Goal: Information Seeking & Learning: Learn about a topic

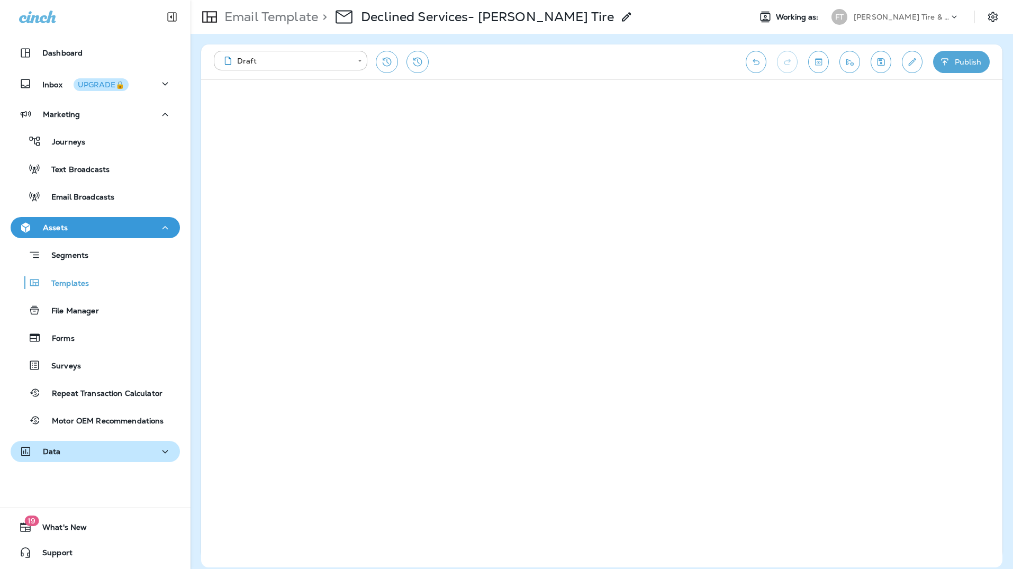
click at [52, 454] on p "Data" at bounding box center [52, 451] width 18 height 8
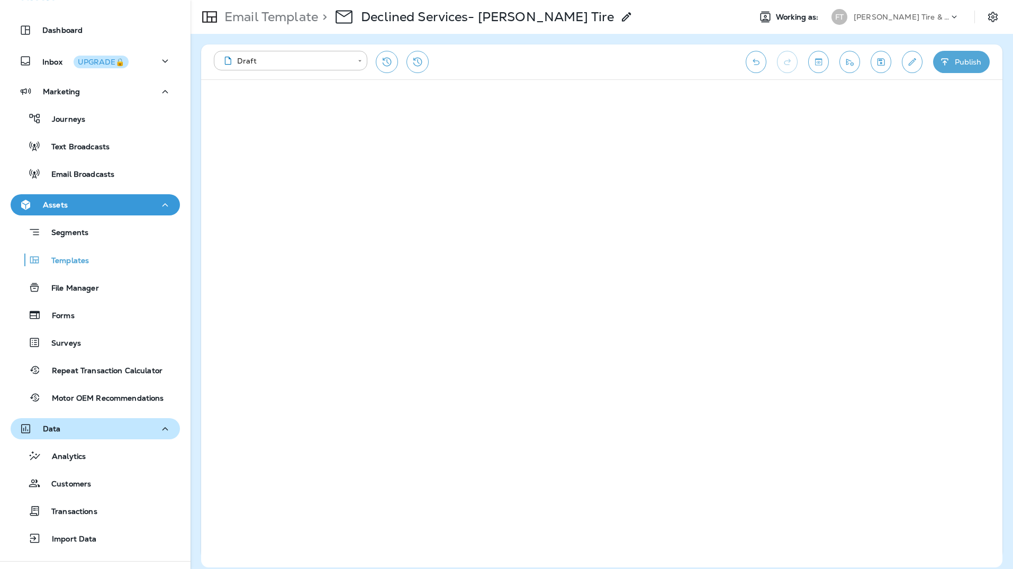
scroll to position [76, 0]
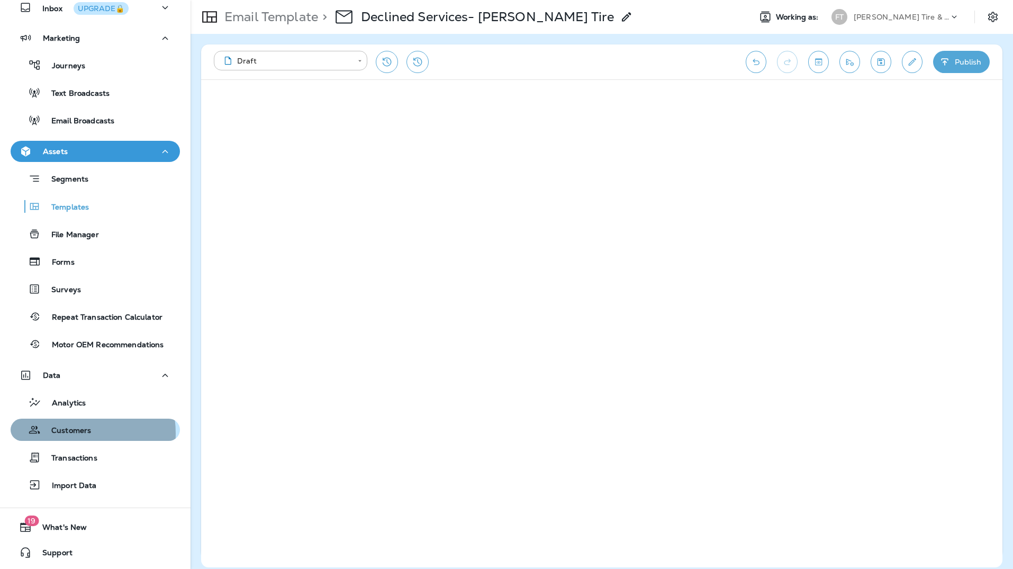
click at [64, 433] on p "Customers" at bounding box center [66, 431] width 50 height 10
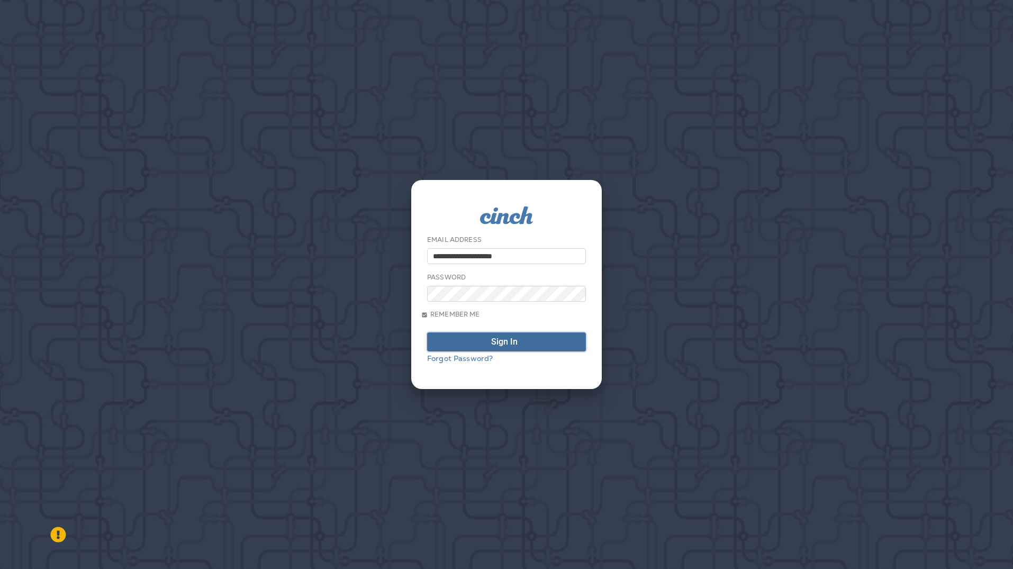
click at [522, 346] on div "submit" at bounding box center [522, 342] width 0 height 8
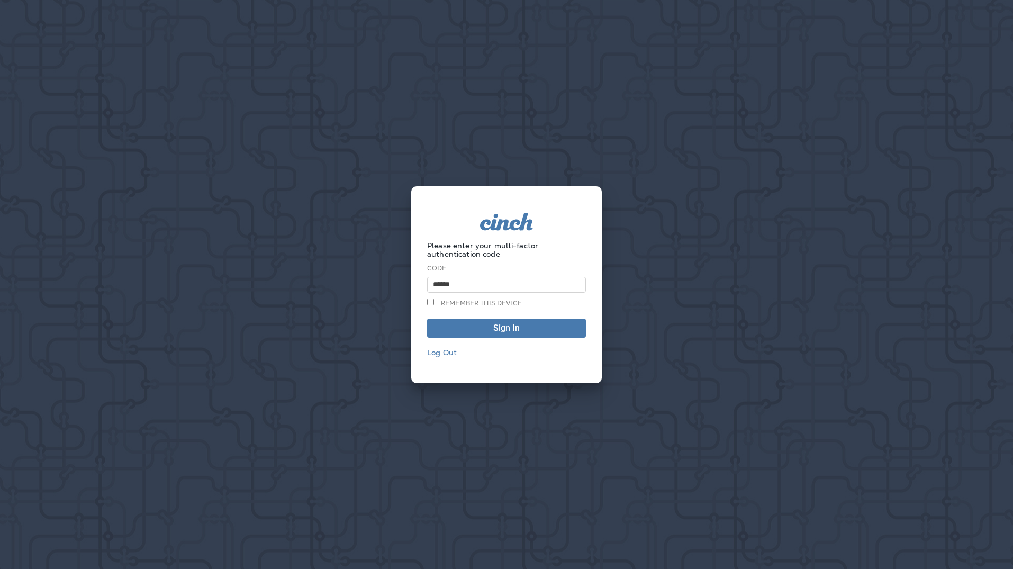
type input "******"
click at [512, 301] on span "Remember this device" at bounding box center [481, 303] width 81 height 8
click at [520, 330] on span "Sign In" at bounding box center [506, 328] width 147 height 8
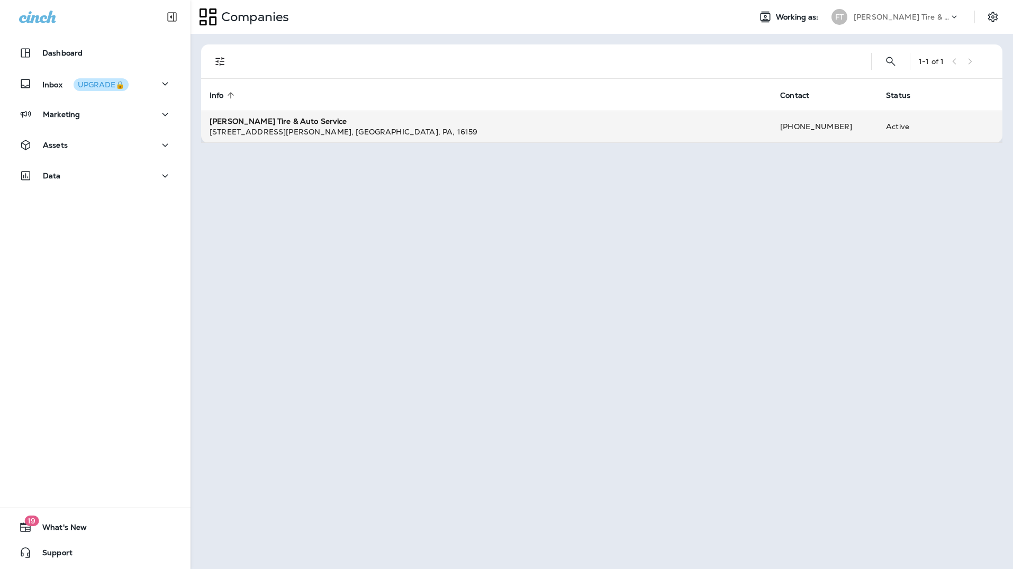
click at [252, 129] on div "[STREET_ADDRESS][PERSON_NAME] , [GEOGRAPHIC_DATA] , [GEOGRAPHIC_DATA] , 16159" at bounding box center [487, 131] width 554 height 11
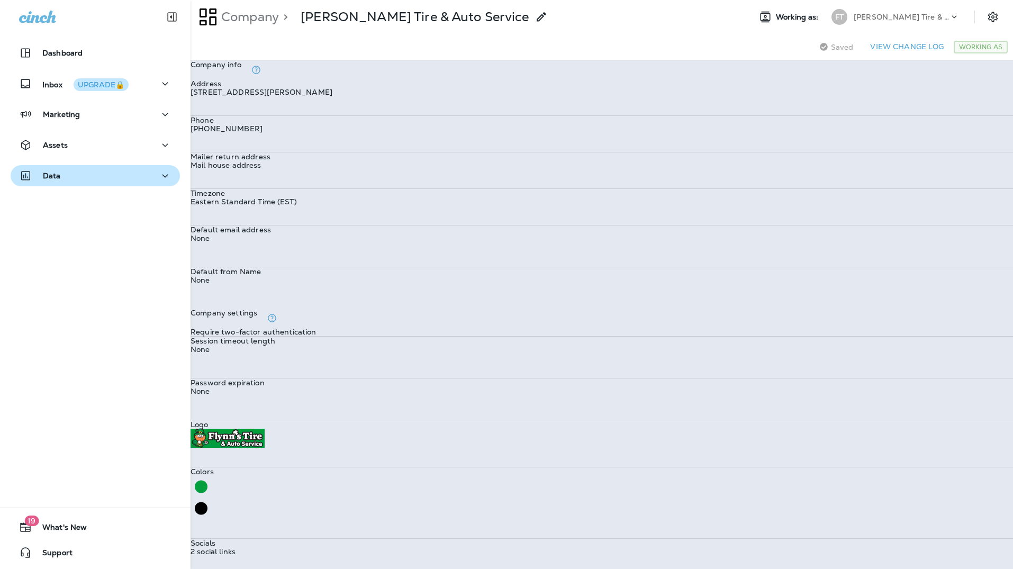
click at [65, 178] on div "Data" at bounding box center [95, 175] width 152 height 13
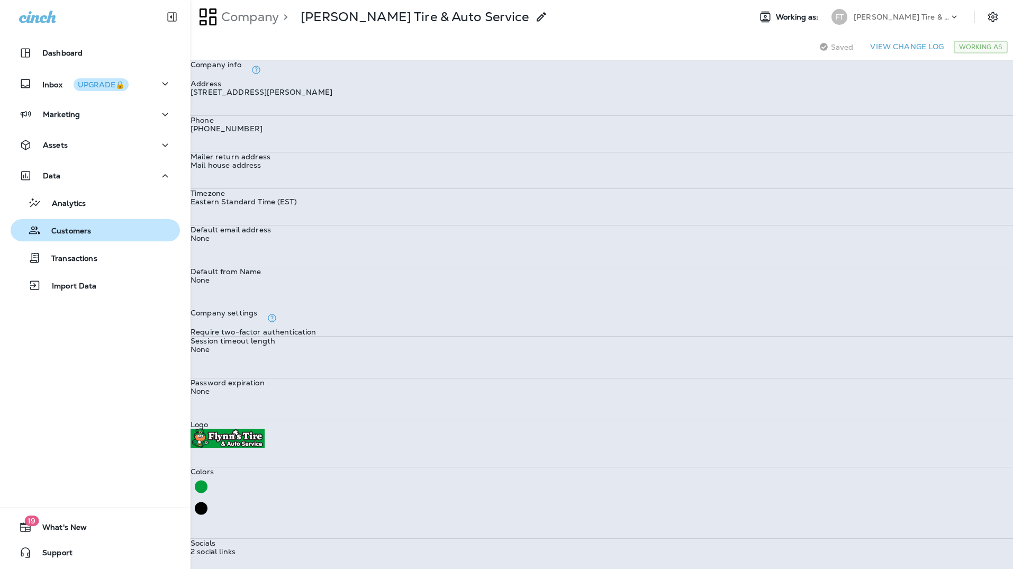
click at [83, 228] on p "Customers" at bounding box center [66, 232] width 50 height 10
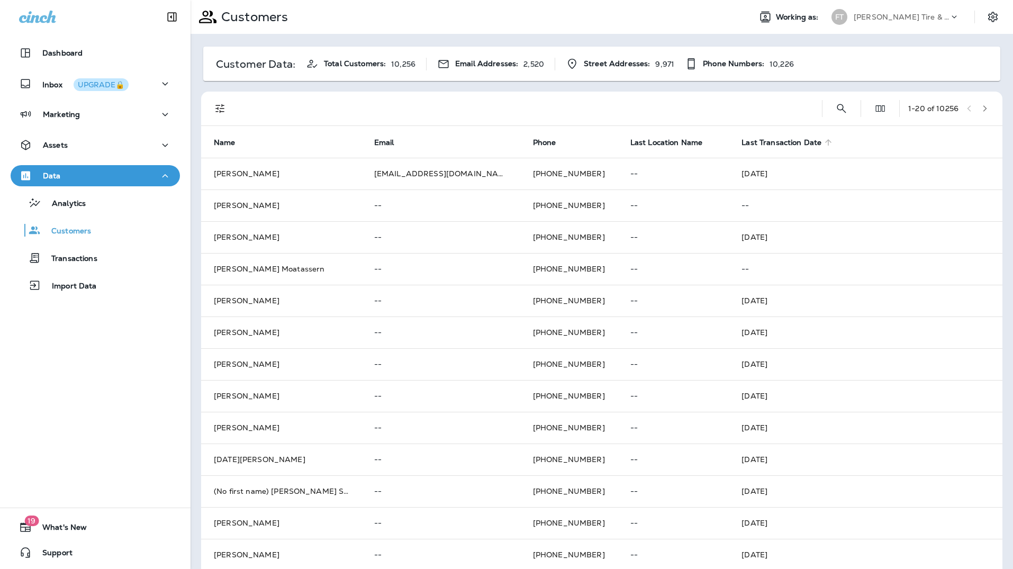
click at [742, 140] on span "Last Transaction Date" at bounding box center [782, 142] width 80 height 9
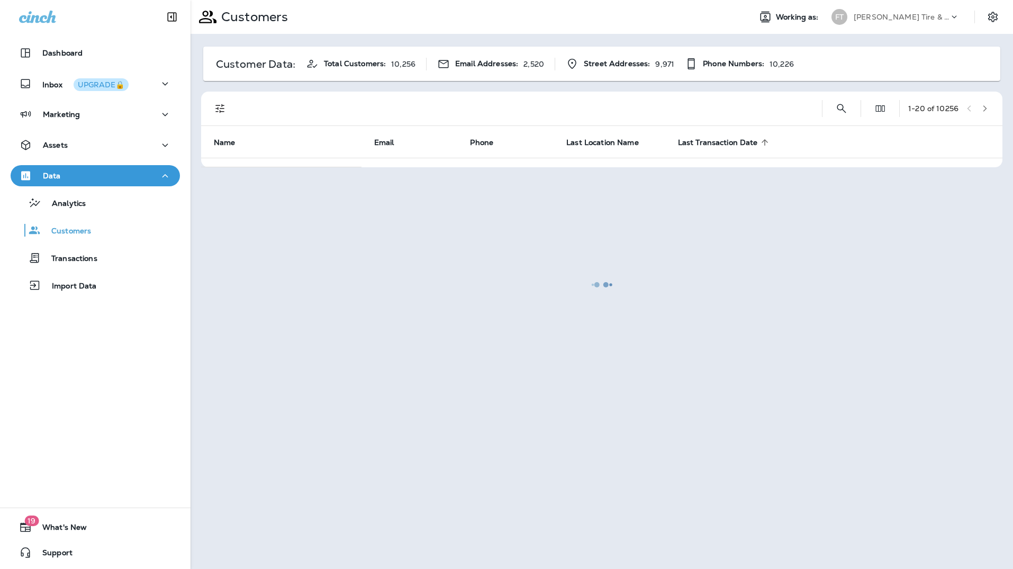
click at [665, 252] on div at bounding box center [602, 284] width 820 height 567
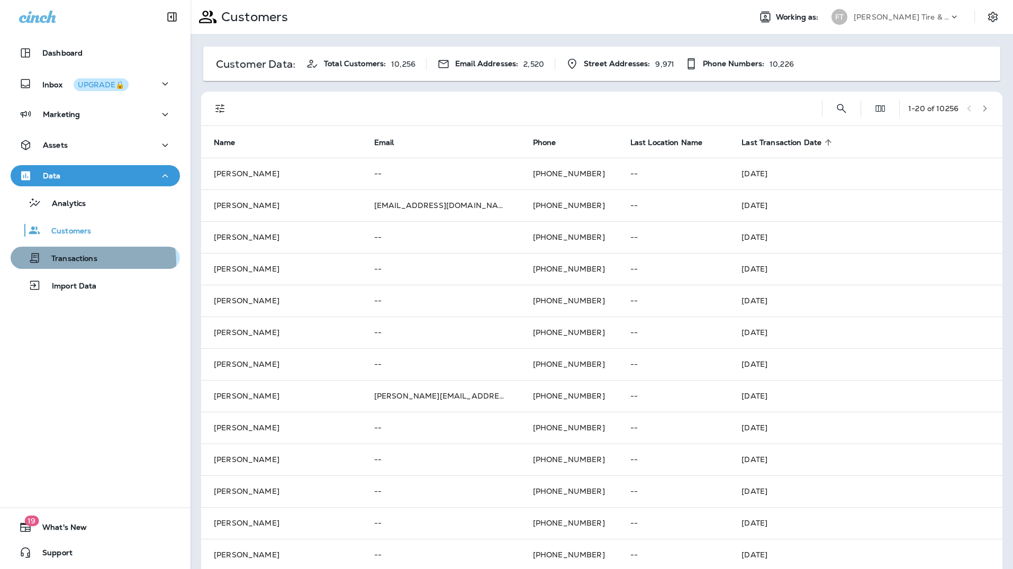
click at [85, 262] on p "Transactions" at bounding box center [69, 259] width 57 height 10
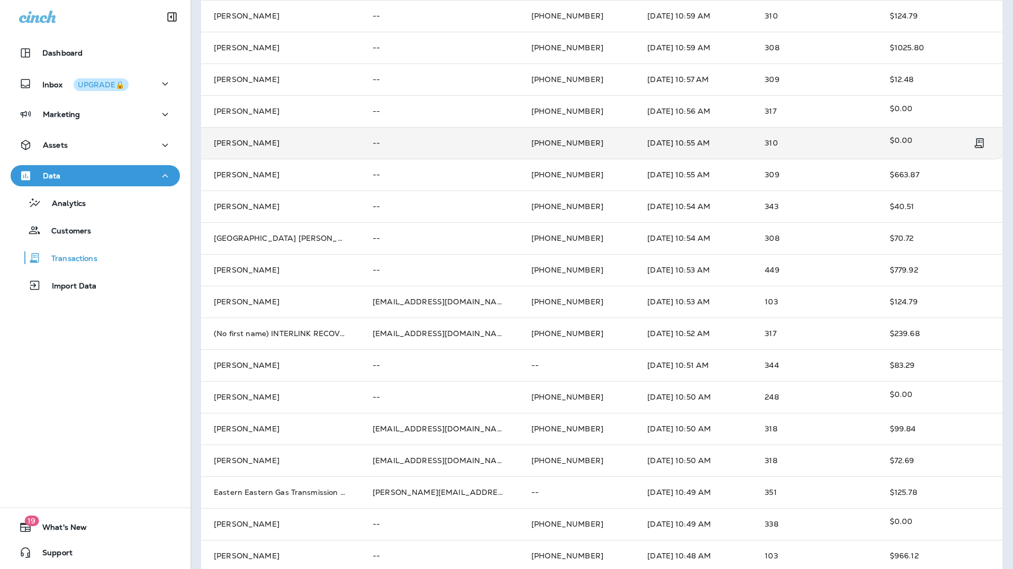
scroll to position [201, 0]
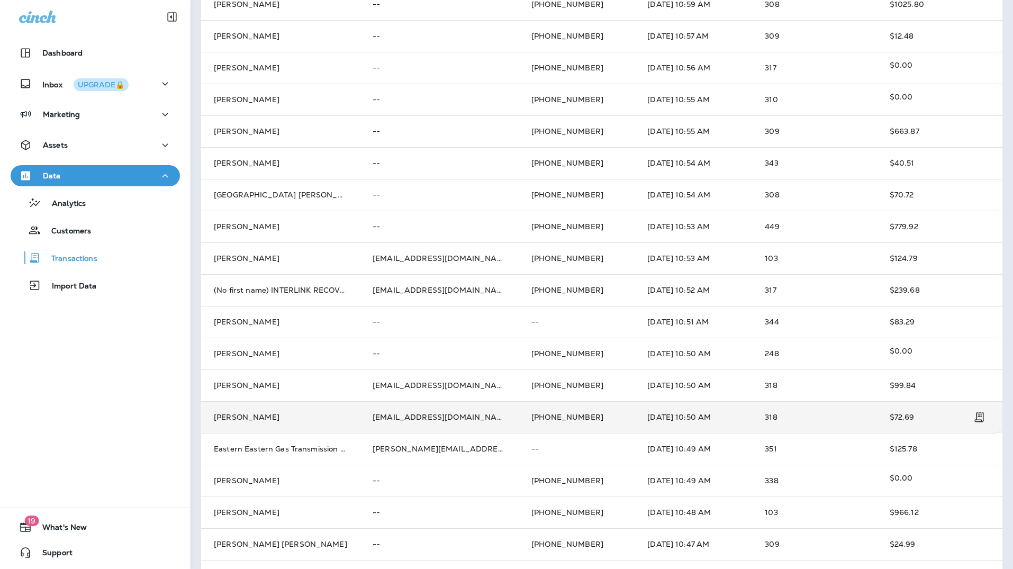
click at [267, 422] on td "[PERSON_NAME]" at bounding box center [280, 417] width 159 height 32
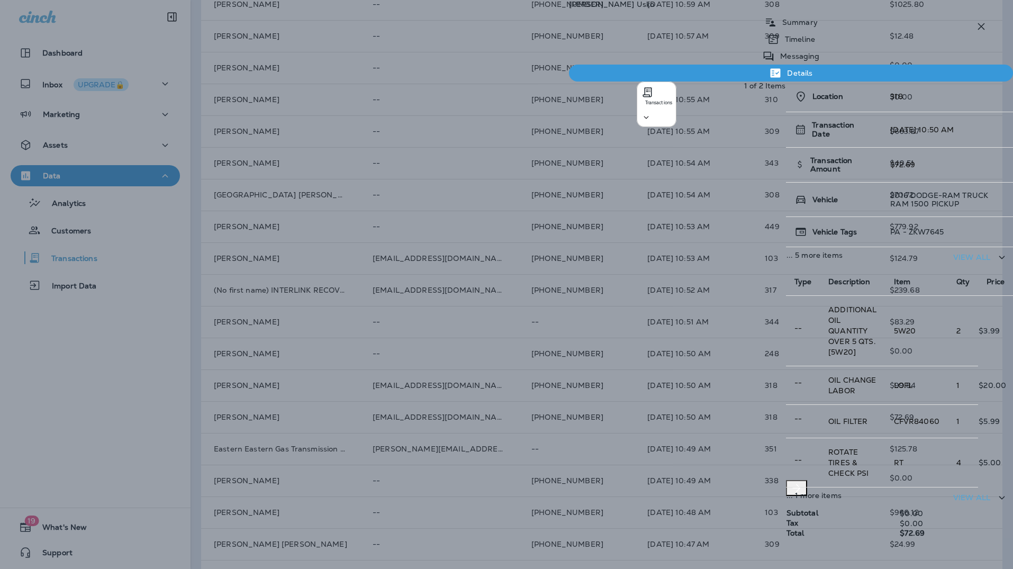
scroll to position [97, 0]
click at [786, 466] on td "... 1 more items" at bounding box center [836, 497] width 100 height 21
click at [828, 49] on div "[PERSON_NAME] Summary Timeline Messaging Details Transactions 1 of 2 Items Loca…" at bounding box center [791, 248] width 444 height 496
click at [780, 43] on p "Timeline" at bounding box center [797, 39] width 35 height 8
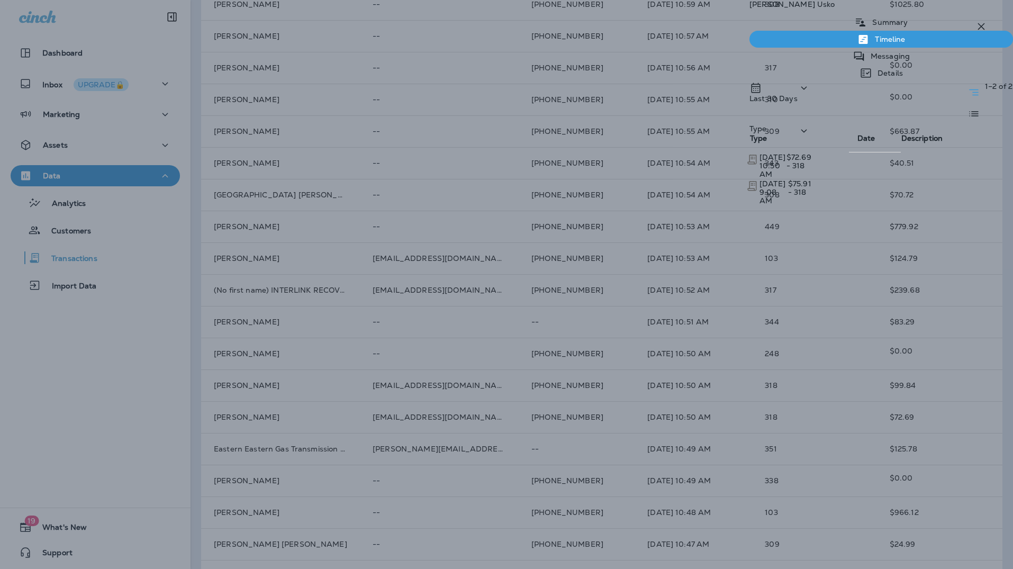
click at [828, 26] on p "Summary" at bounding box center [887, 22] width 41 height 8
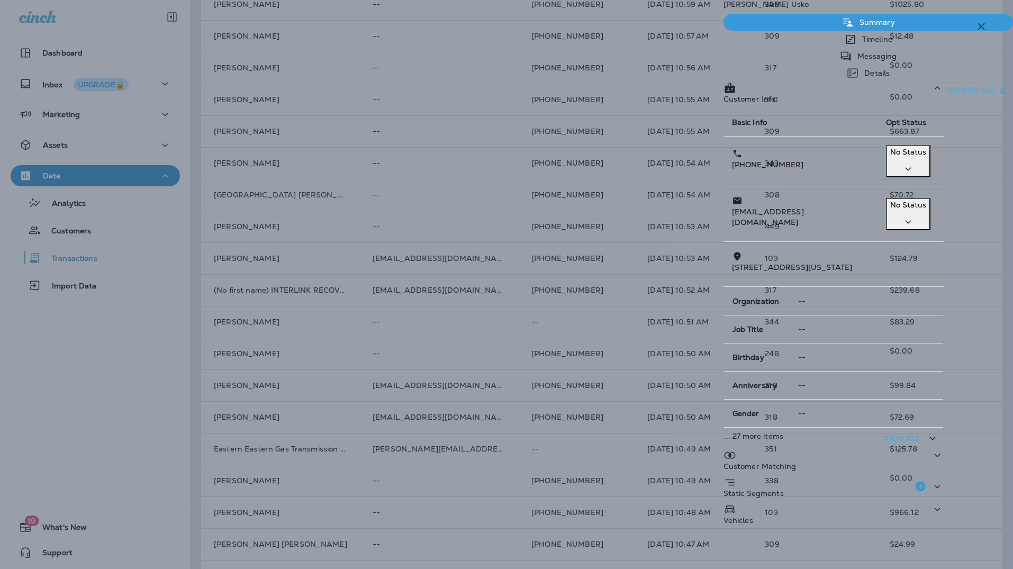
click at [828, 60] on p "Messaging" at bounding box center [874, 56] width 44 height 8
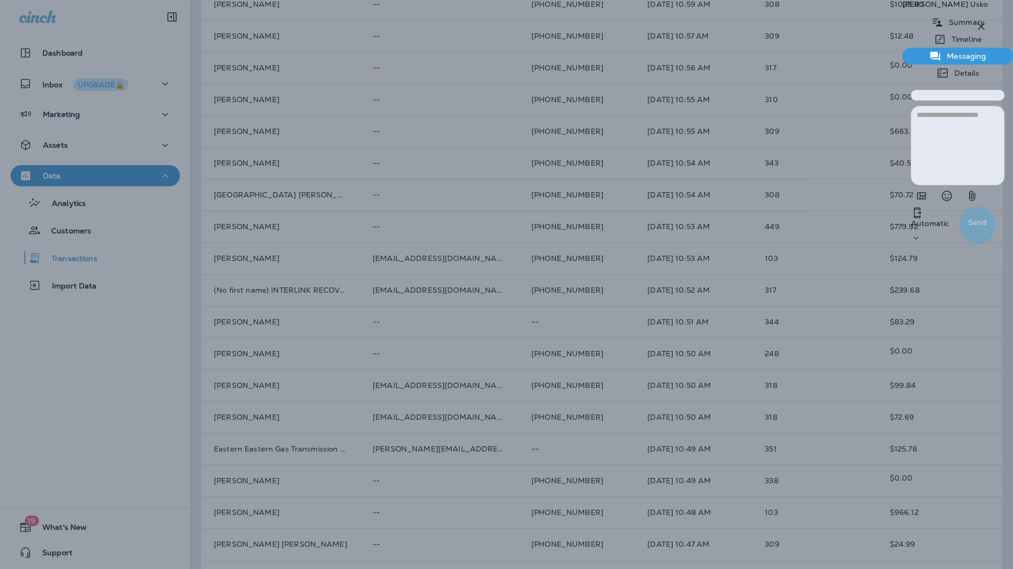
click at [828, 69] on p "Details" at bounding box center [964, 73] width 31 height 8
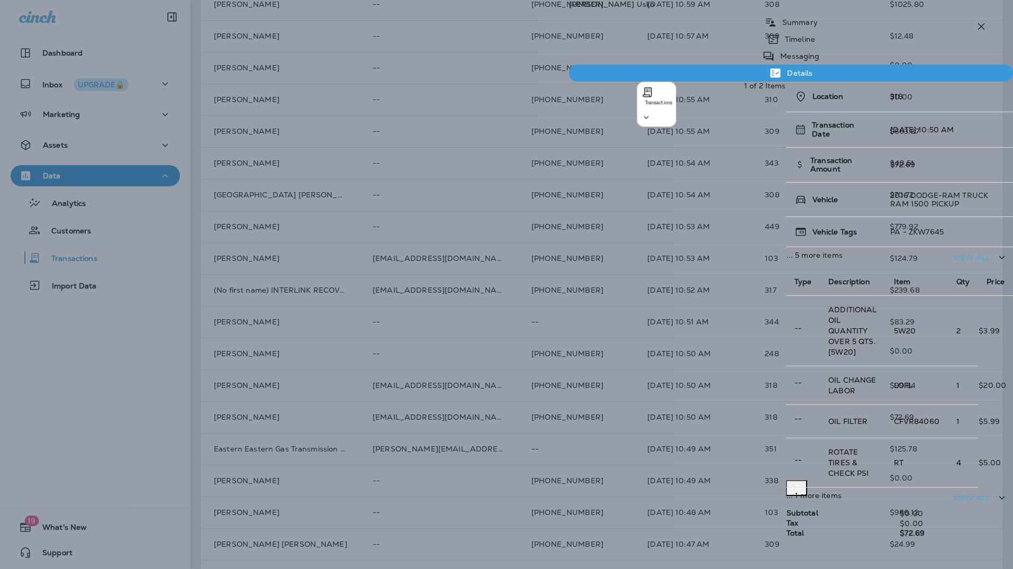
scroll to position [97, 0]
click at [820, 366] on td "OIL CHANGE LABOR" at bounding box center [852, 385] width 65 height 39
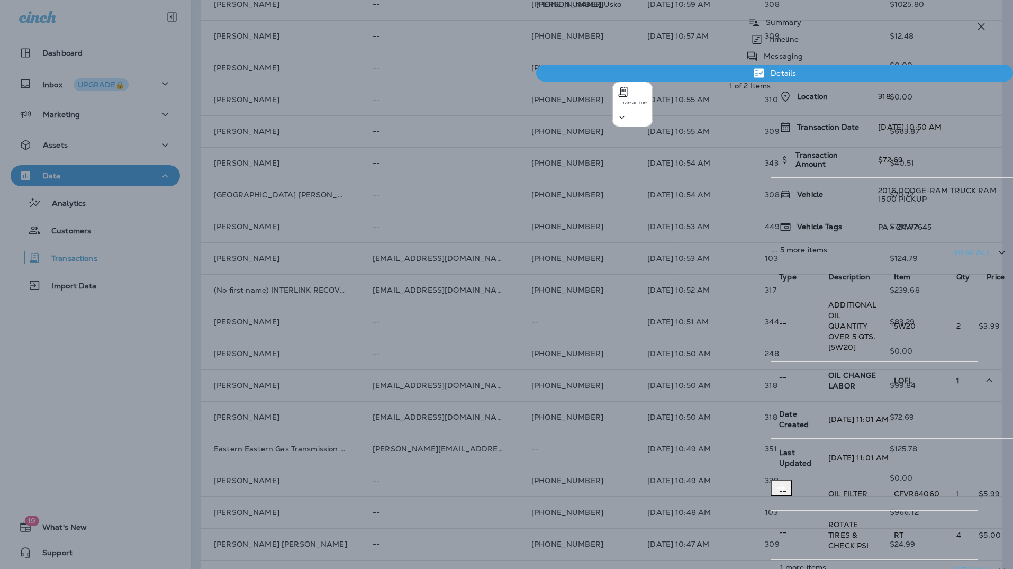
click at [828, 361] on td "LOFL" at bounding box center [916, 380] width 62 height 39
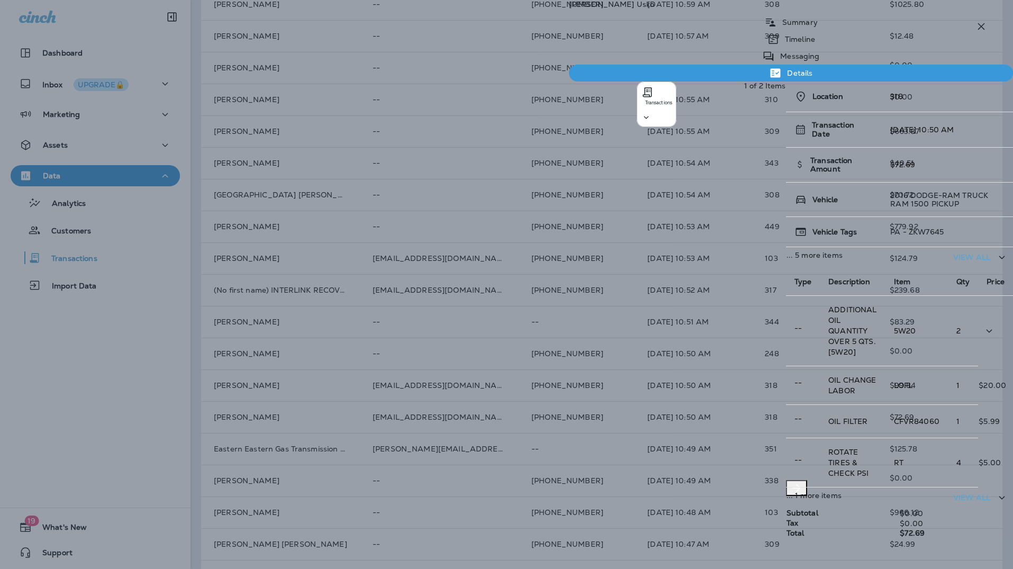
click at [828, 296] on td "5W20" at bounding box center [916, 331] width 62 height 70
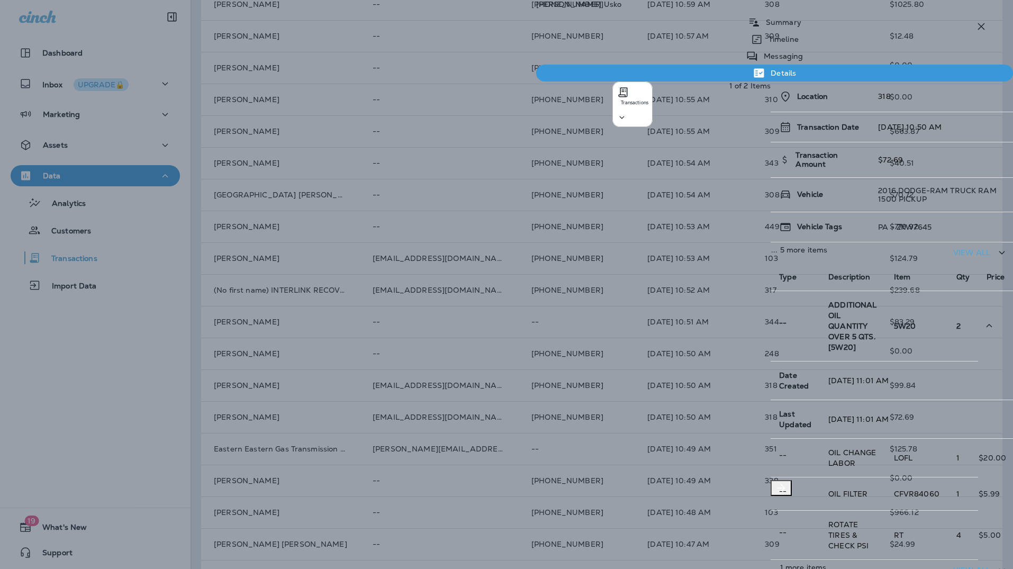
click at [828, 291] on td "5W20" at bounding box center [916, 326] width 62 height 70
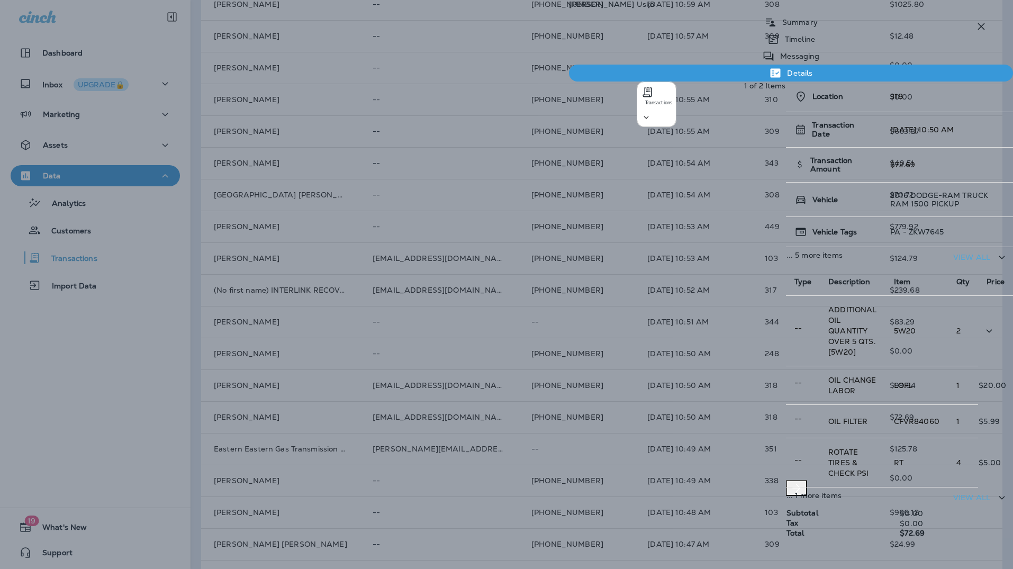
scroll to position [0, 0]
click at [828, 25] on icon "button" at bounding box center [981, 26] width 13 height 13
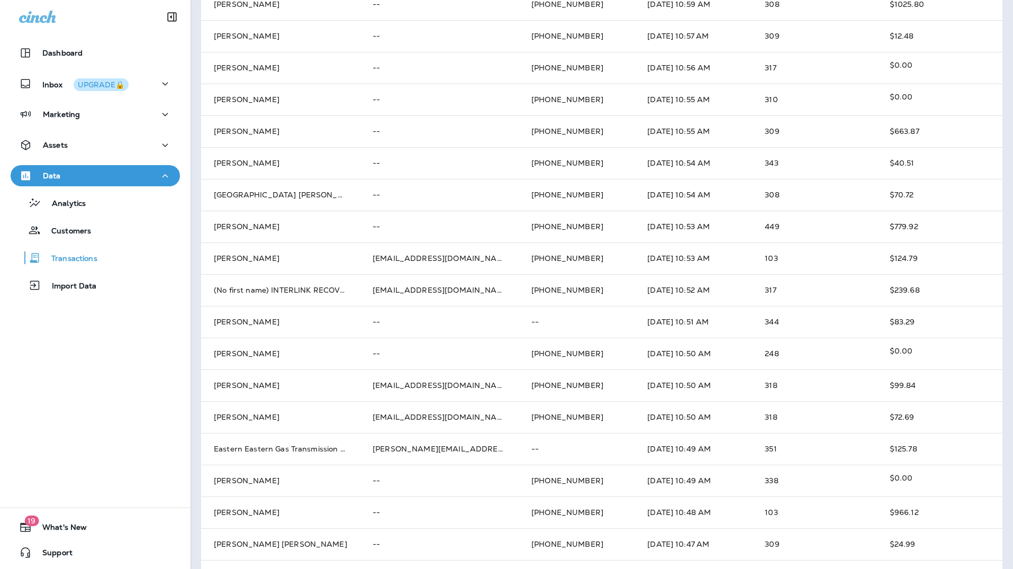
drag, startPoint x: 88, startPoint y: 395, endPoint x: 157, endPoint y: 332, distance: 92.9
click at [88, 395] on div "Dashboard Inbox UPGRADE🔒 Marketing Assets Data Analytics Customers Transactions…" at bounding box center [95, 284] width 191 height 569
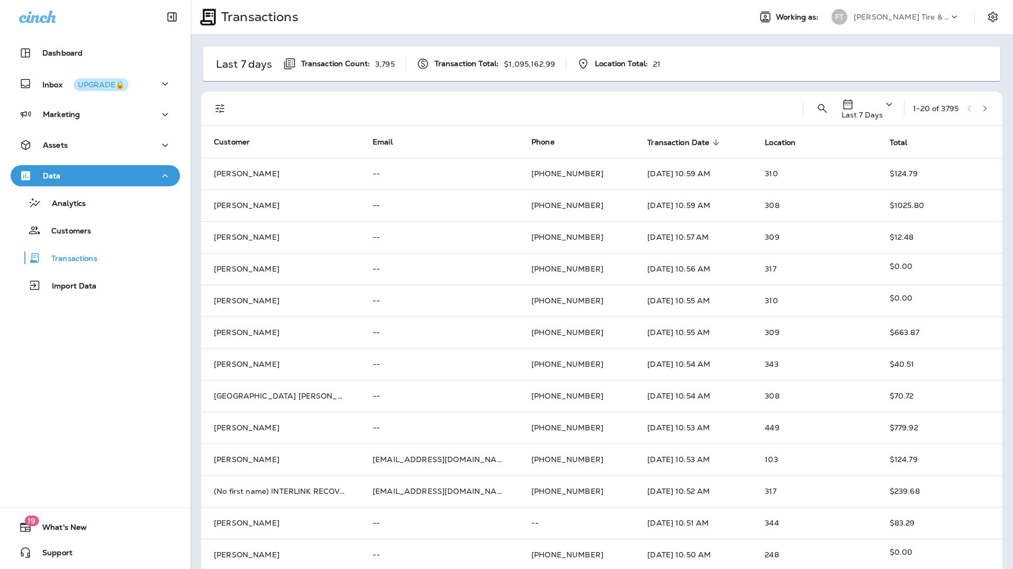
click at [639, 85] on div "Last 7 days Transaction Count: 3,795 Transaction Total: $1,095,162.99 Location …" at bounding box center [602, 419] width 822 height 770
